Goal: Task Accomplishment & Management: Use online tool/utility

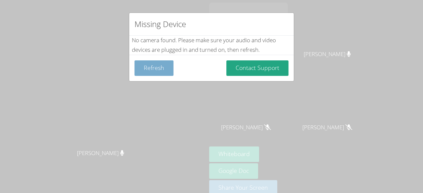
click at [157, 68] on button "Refresh" at bounding box center [153, 68] width 39 height 16
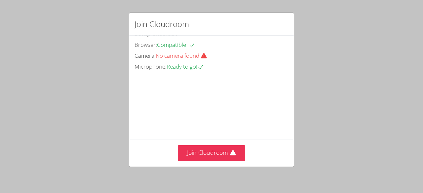
scroll to position [34, 0]
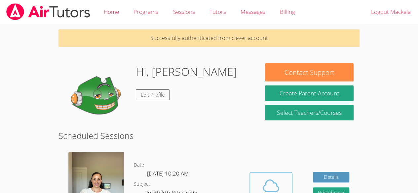
click at [258, 185] on span at bounding box center [271, 186] width 34 height 19
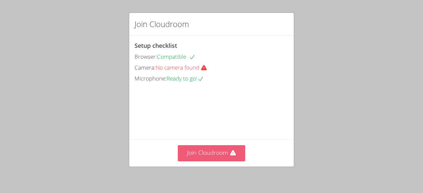
click at [233, 153] on icon at bounding box center [233, 153] width 7 height 7
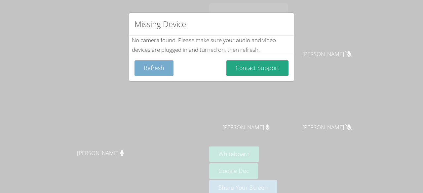
click at [153, 75] on button "Refresh" at bounding box center [153, 68] width 39 height 16
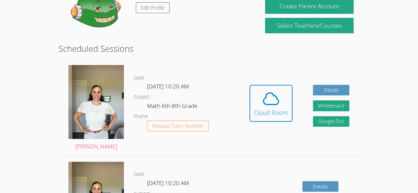
scroll to position [88, 0]
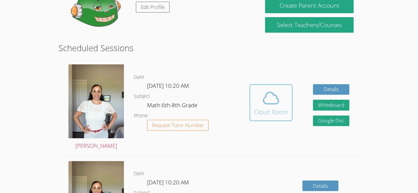
click at [281, 99] on span at bounding box center [271, 98] width 34 height 19
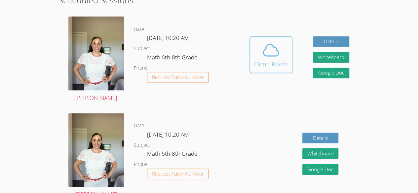
scroll to position [136, 0]
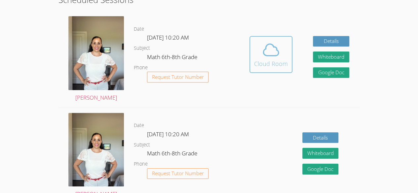
click at [270, 61] on div "Cloud Room" at bounding box center [271, 63] width 34 height 9
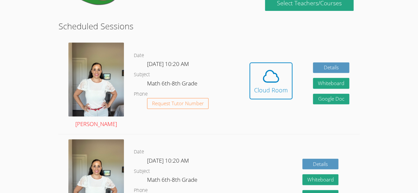
scroll to position [110, 0]
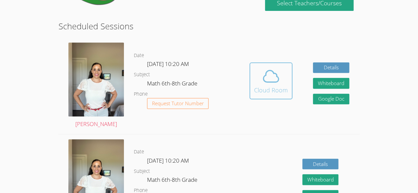
click at [271, 81] on icon at bounding box center [271, 76] width 19 height 19
click at [270, 82] on icon at bounding box center [270, 76] width 15 height 12
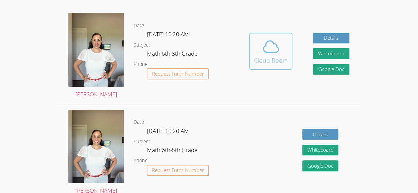
scroll to position [143, 0]
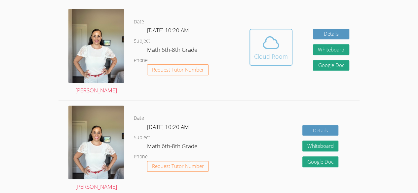
click at [269, 42] on icon at bounding box center [271, 42] width 19 height 19
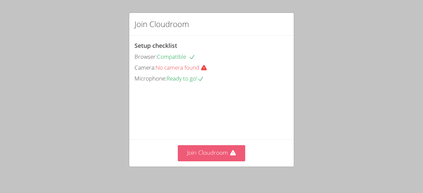
click at [198, 150] on button "Join Cloudroom" at bounding box center [212, 153] width 68 height 16
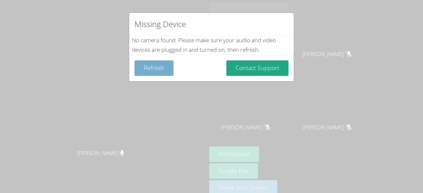
click at [162, 66] on button "Refresh" at bounding box center [153, 68] width 39 height 16
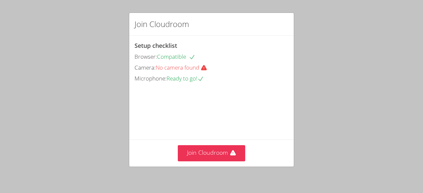
click at [103, 86] on div "Join Cloudroom Setup checklist Browser: Compatible Camera: No camera found Micr…" at bounding box center [211, 96] width 423 height 193
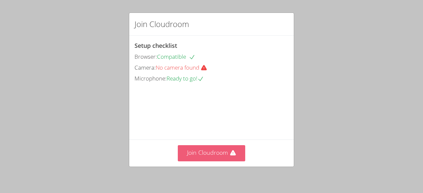
click at [183, 147] on button "Join Cloudroom" at bounding box center [212, 153] width 68 height 16
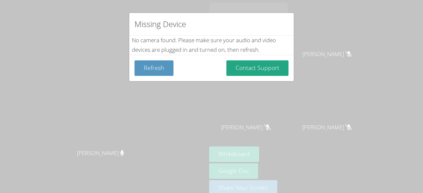
click at [103, 86] on body "Adrinna Beltre Adrinna Beltre Mackela Deris Gilbeysi Carrillo Huchin Gilbeysi C…" at bounding box center [211, 96] width 423 height 193
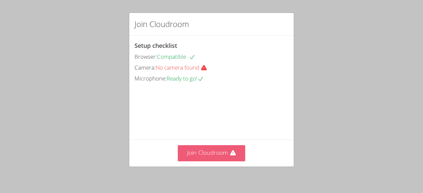
click at [200, 157] on button "Join Cloudroom" at bounding box center [212, 153] width 68 height 16
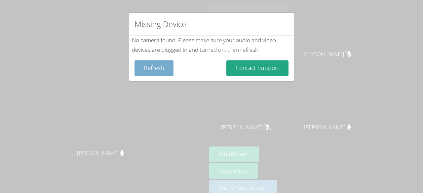
click at [153, 62] on button "Refresh" at bounding box center [153, 68] width 39 height 16
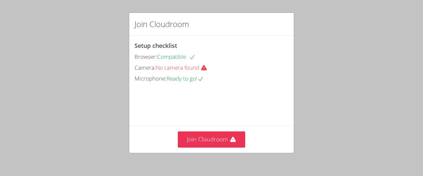
drag, startPoint x: 111, startPoint y: 132, endPoint x: 111, endPoint y: 115, distance: 17.2
click at [111, 115] on div "Join Cloudroom Setup checklist Browser: Compatible Camera: No camera found Micr…" at bounding box center [211, 88] width 423 height 176
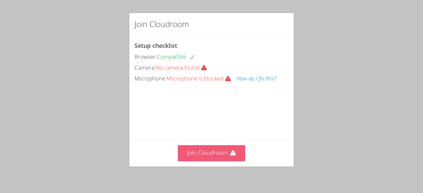
click at [207, 155] on button "Join Cloudroom" at bounding box center [212, 153] width 68 height 16
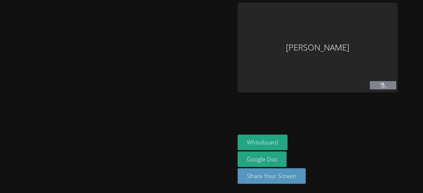
click at [207, 155] on div at bounding box center [118, 97] width 230 height 188
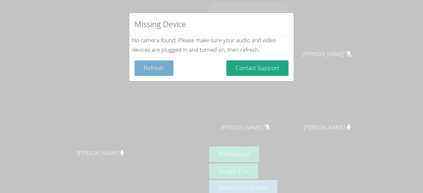
click at [150, 68] on button "Refresh" at bounding box center [153, 68] width 39 height 16
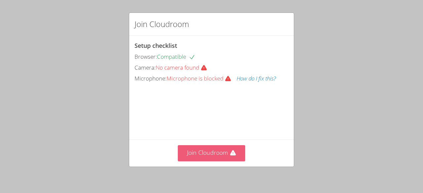
click at [207, 151] on button "Join Cloudroom" at bounding box center [212, 153] width 68 height 16
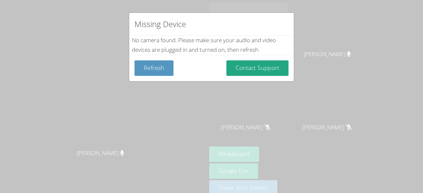
click at [36, 172] on div "Missing Device No camera found . Please make sure your audio and video devices …" at bounding box center [211, 96] width 423 height 193
click at [151, 65] on button "Refresh" at bounding box center [153, 68] width 39 height 16
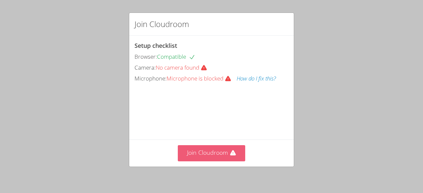
click at [206, 154] on button "Join Cloudroom" at bounding box center [212, 153] width 68 height 16
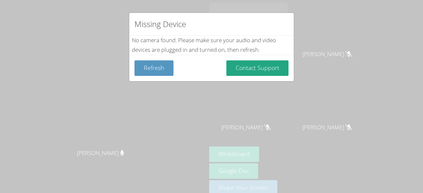
click at [66, 72] on div "Missing Device No camera found . Please make sure your audio and video devices …" at bounding box center [211, 96] width 423 height 193
click at [145, 69] on button "Refresh" at bounding box center [153, 68] width 39 height 16
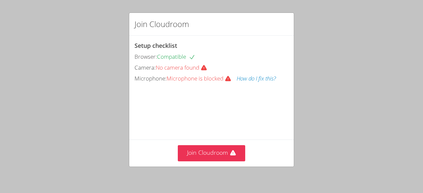
click at [146, 71] on div "Camera: No camera found" at bounding box center [211, 68] width 154 height 10
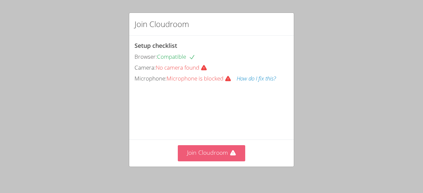
click at [208, 156] on button "Join Cloudroom" at bounding box center [212, 153] width 68 height 16
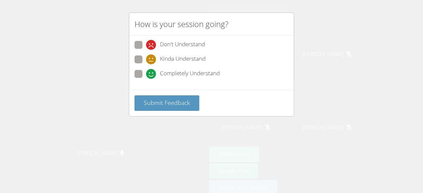
click at [146, 64] on span at bounding box center [146, 64] width 0 height 0
click at [146, 57] on input "Kinda Understand" at bounding box center [149, 59] width 6 height 6
radio input "true"
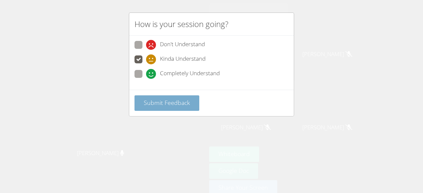
click at [147, 102] on span "Submit Feedback" at bounding box center [167, 103] width 46 height 8
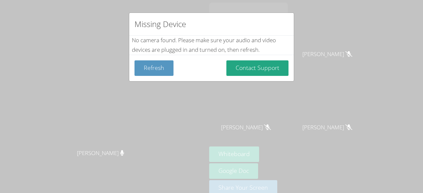
click at [141, 10] on div "Missing Device No camera found . Please make sure your audio and video devices …" at bounding box center [211, 96] width 423 height 193
click at [162, 68] on button "Refresh" at bounding box center [153, 68] width 39 height 16
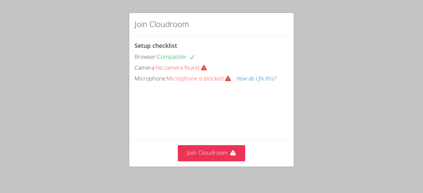
click at [262, 74] on button "How do I fix this?" at bounding box center [256, 79] width 39 height 10
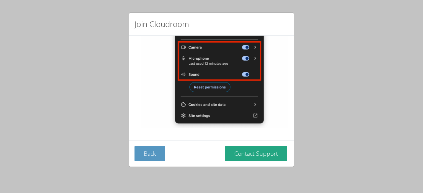
scroll to position [141, 0]
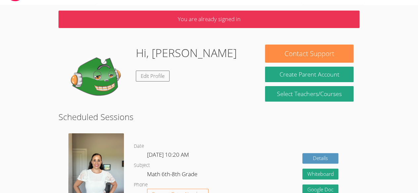
scroll to position [37, 0]
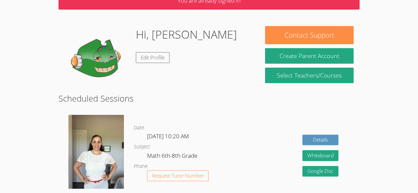
click at [131, 154] on div "[PERSON_NAME]" at bounding box center [95, 158] width 75 height 96
click at [113, 152] on img at bounding box center [96, 152] width 56 height 74
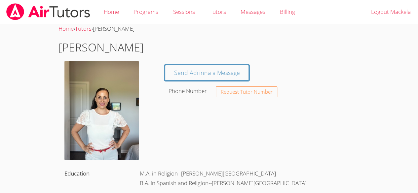
click at [124, 116] on img at bounding box center [101, 110] width 74 height 99
